Goal: Information Seeking & Learning: Understand process/instructions

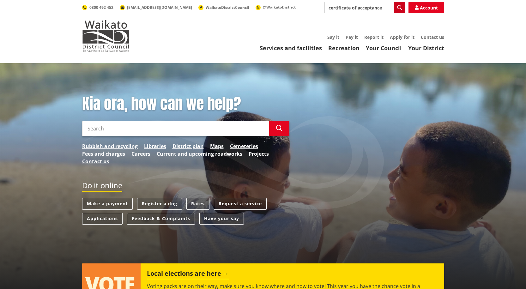
type input "certificate of acceptance"
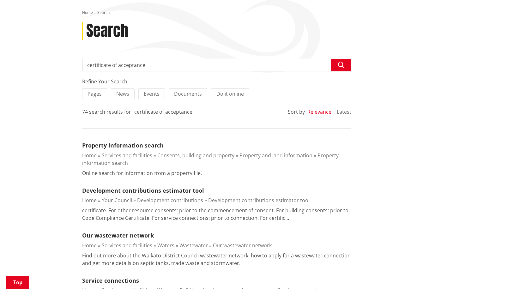
scroll to position [95, 0]
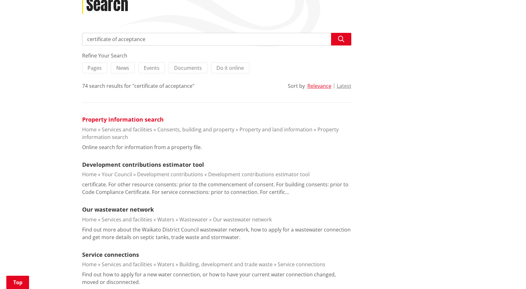
click at [154, 117] on link "Property information search" at bounding box center [122, 120] width 81 height 8
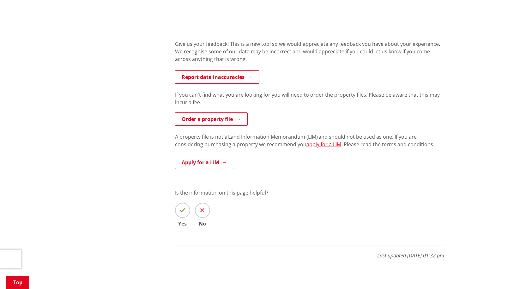
scroll to position [284, 0]
click at [230, 121] on link "Order a property file" at bounding box center [211, 118] width 73 height 13
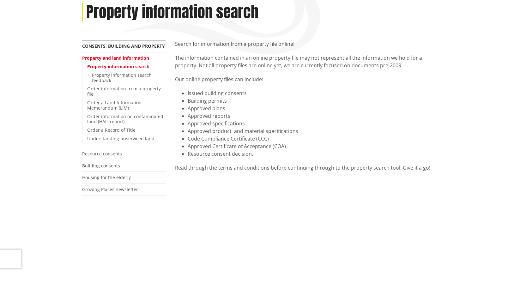
scroll to position [63, 0]
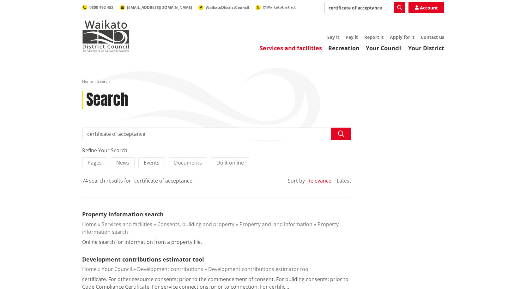
click at [288, 49] on link "Services and facilities" at bounding box center [291, 48] width 62 height 8
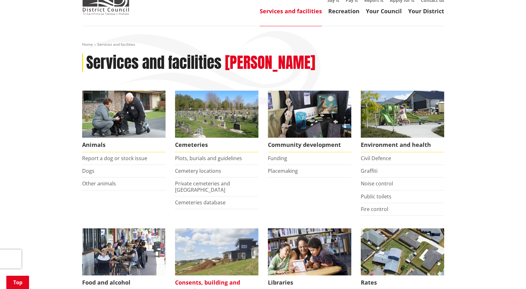
scroll to position [126, 0]
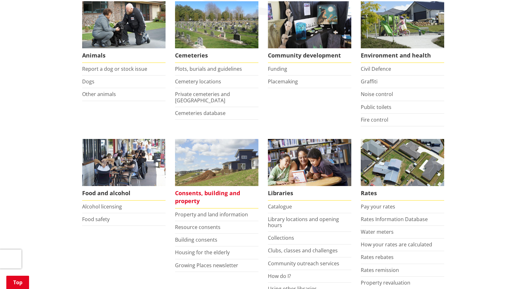
click at [177, 200] on span "Consents, building and property" at bounding box center [216, 197] width 83 height 22
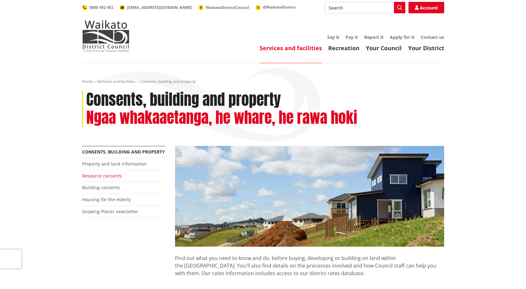
click at [112, 177] on link "Resource consents" at bounding box center [102, 176] width 40 height 6
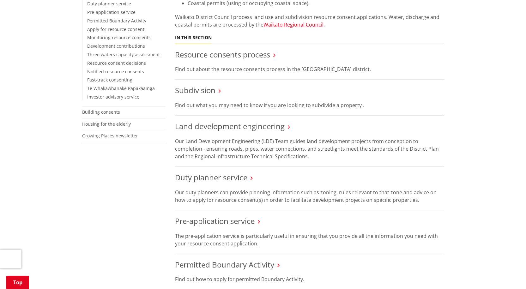
scroll to position [190, 0]
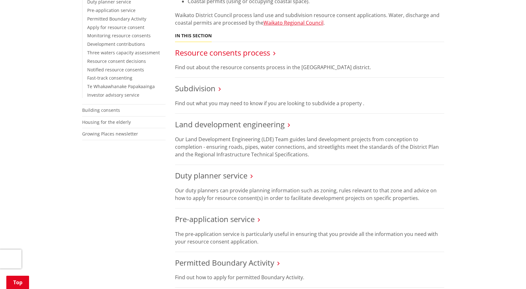
click at [230, 55] on link "Resource consents process" at bounding box center [222, 52] width 95 height 10
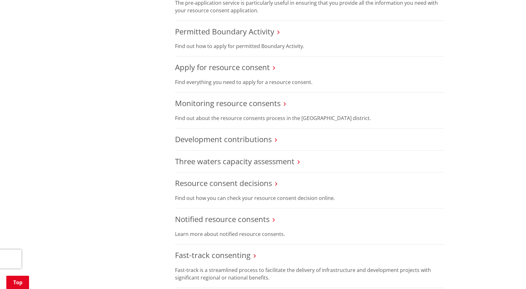
scroll to position [411, 0]
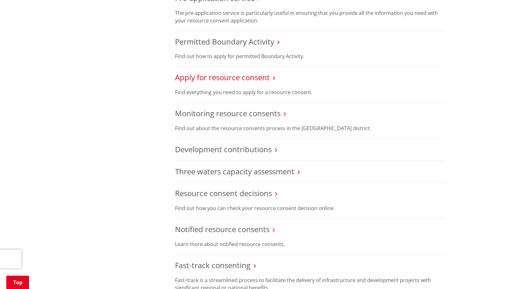
click at [238, 79] on link "Apply for resource consent" at bounding box center [222, 77] width 95 height 10
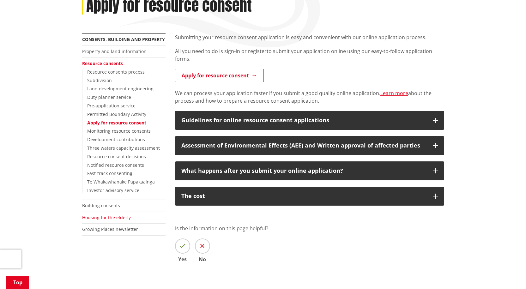
scroll to position [63, 0]
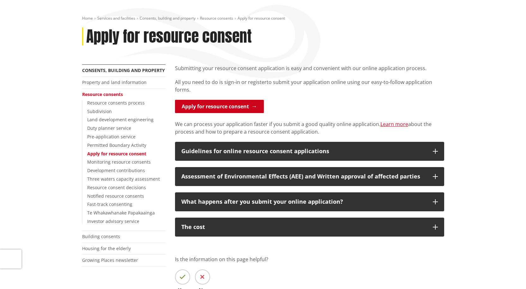
click at [215, 109] on link "Apply for resource consent" at bounding box center [219, 106] width 89 height 13
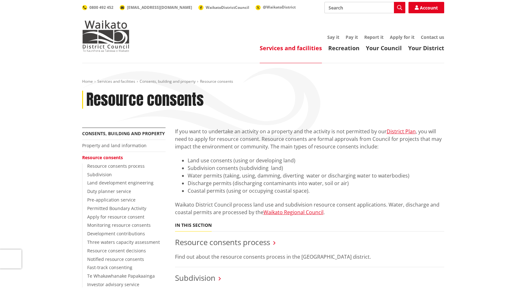
click at [350, 9] on input "Search" at bounding box center [364, 7] width 81 height 11
type input "acceptance"
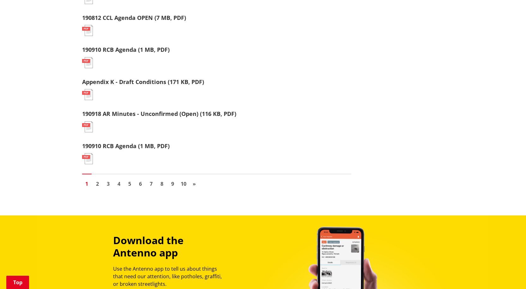
scroll to position [853, 0]
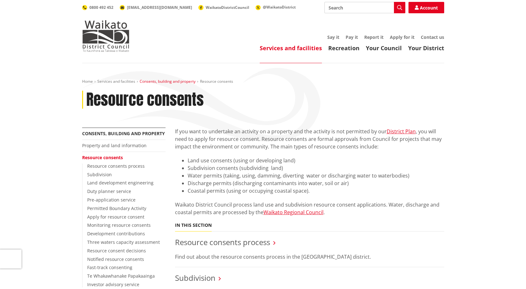
click at [164, 83] on link "Consents, building and property" at bounding box center [168, 81] width 56 height 5
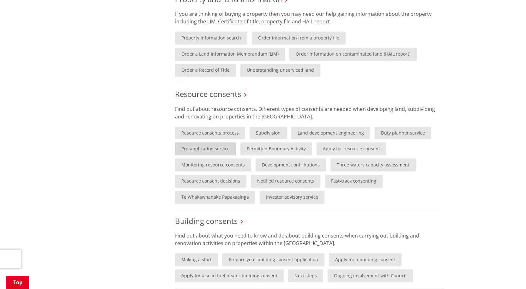
scroll to position [316, 0]
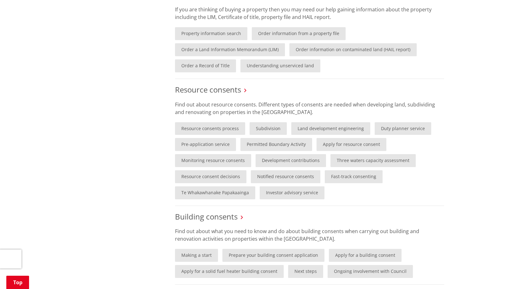
click at [268, 109] on p "Find out about resource consents. Different types of consents are needed when d…" at bounding box center [309, 108] width 269 height 15
click at [200, 130] on link "Resource consents process" at bounding box center [210, 128] width 70 height 13
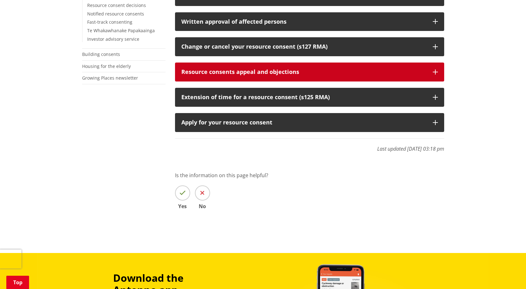
scroll to position [253, 0]
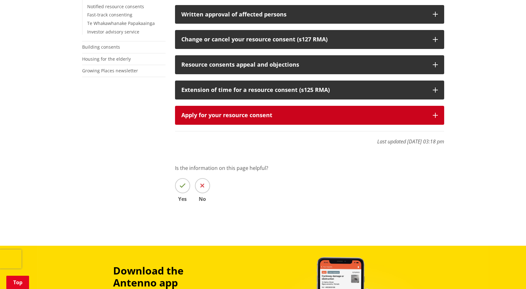
click at [258, 112] on div "Apply for your resource consent" at bounding box center [303, 115] width 245 height 6
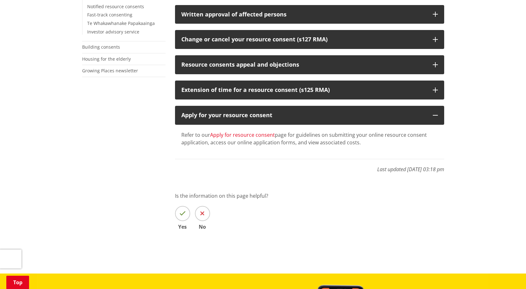
click at [258, 136] on link "Apply for resource consent" at bounding box center [242, 134] width 65 height 7
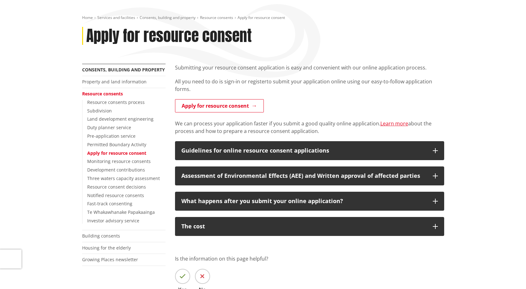
scroll to position [95, 0]
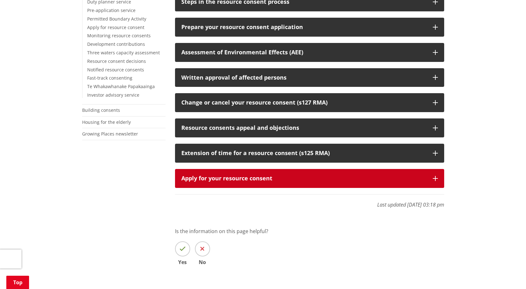
scroll to position [126, 0]
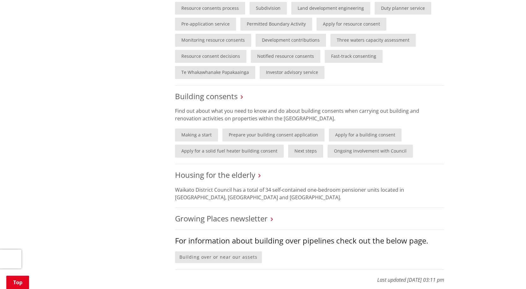
scroll to position [442, 0]
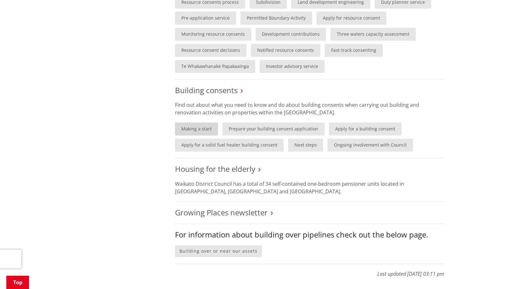
click at [189, 130] on link "Making a start" at bounding box center [196, 129] width 43 height 13
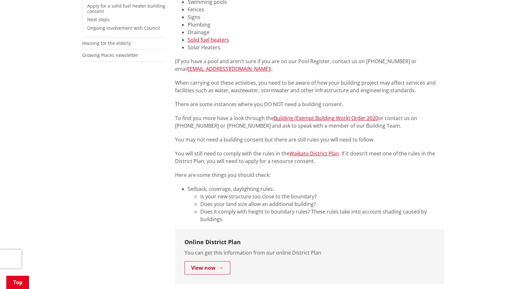
scroll to position [190, 0]
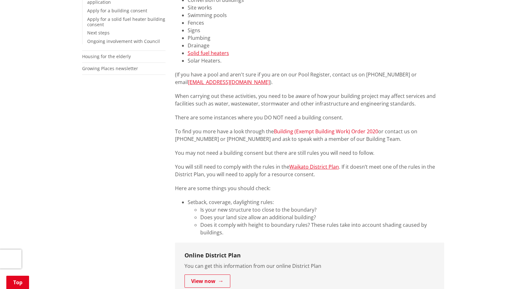
click at [320, 132] on link "Building (Exempt Building Work) Order 2020" at bounding box center [326, 131] width 104 height 7
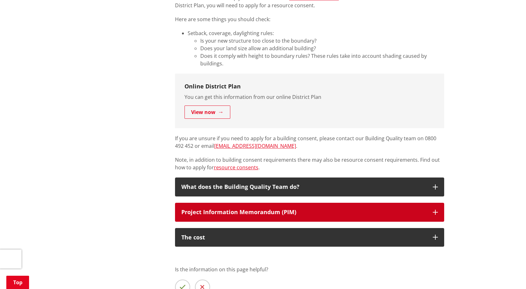
scroll to position [379, 0]
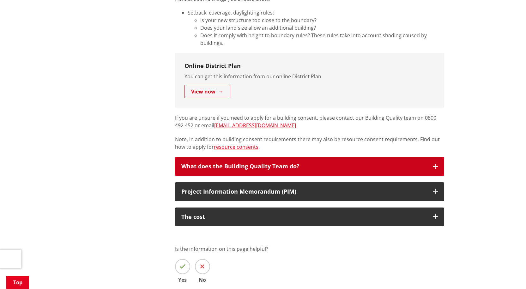
click at [257, 164] on div "What does the Building Quality Team do?" at bounding box center [303, 166] width 245 height 6
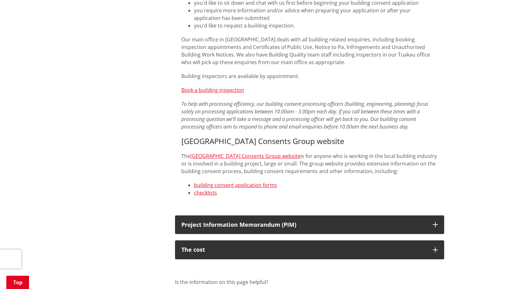
scroll to position [695, 0]
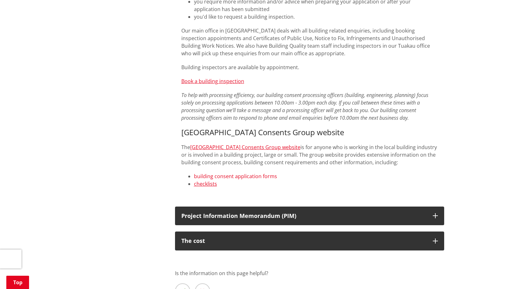
click at [252, 173] on link "building consent application forms" at bounding box center [235, 176] width 83 height 7
